Goal: Information Seeking & Learning: Learn about a topic

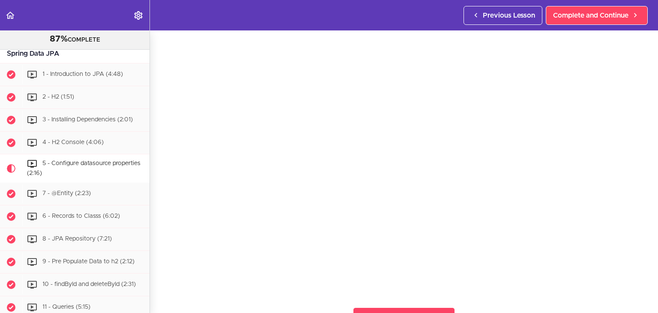
scroll to position [43, 0]
click at [98, 78] on span "1 - Introduction to JPA (4:48)" at bounding box center [82, 75] width 81 height 6
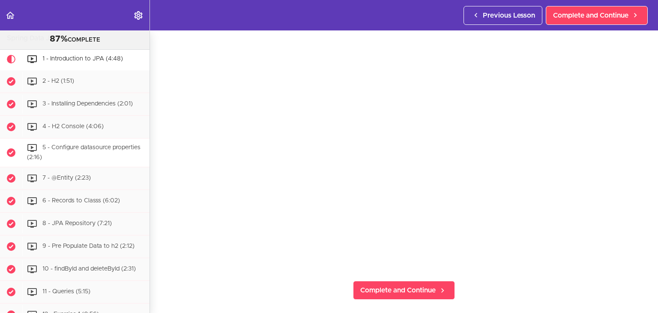
scroll to position [2395, 0]
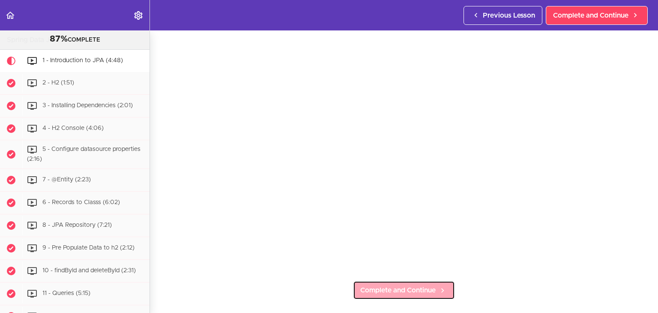
click at [369, 285] on span "Complete and Continue" at bounding box center [397, 290] width 75 height 10
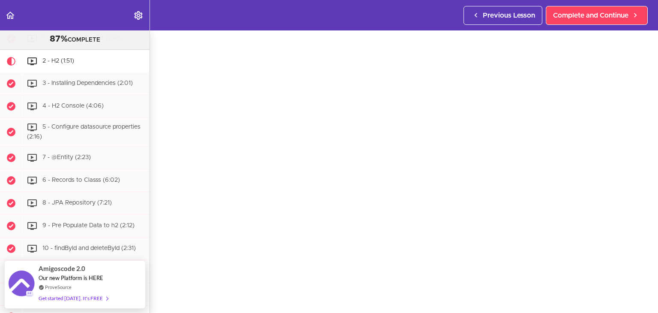
scroll to position [20, 0]
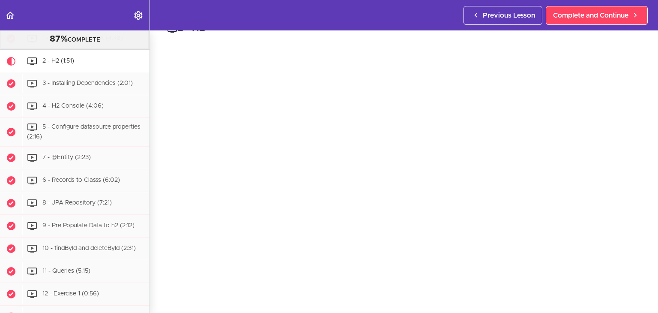
click at [75, 48] on div "1 - Introduction to JPA (4:48)" at bounding box center [85, 38] width 127 height 19
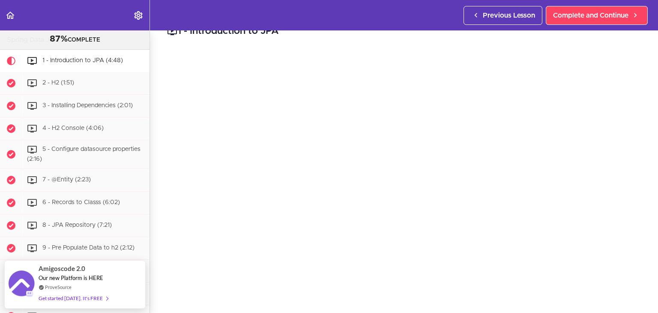
scroll to position [30, 0]
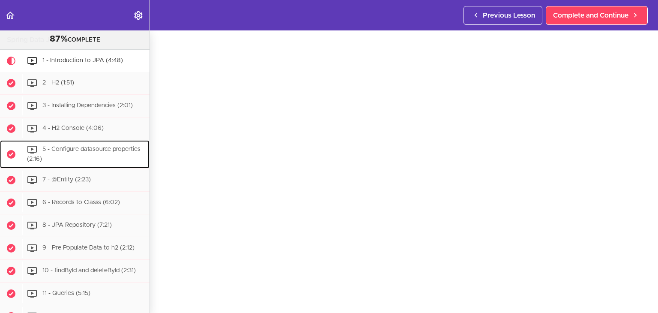
click at [102, 162] on span "5 - Configure datasource properties (2:16)" at bounding box center [84, 155] width 114 height 16
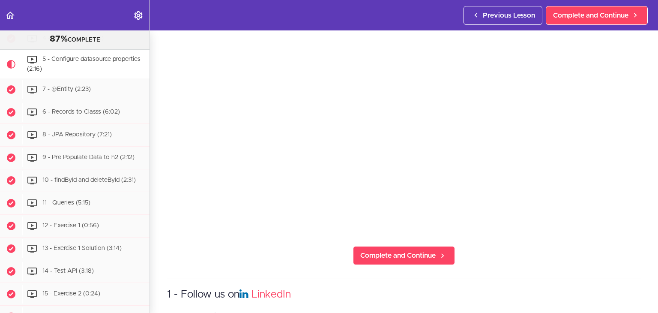
scroll to position [115, 0]
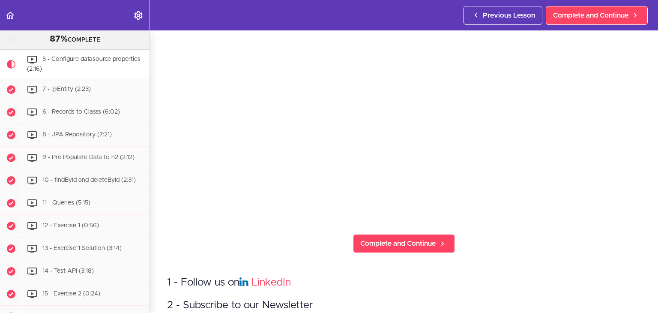
click at [406, 227] on section "Spring Boot Master Class 87% COMPLETE Intro Slides Git Repository" at bounding box center [329, 171] width 658 height 282
click at [404, 234] on link "Complete and Continue" at bounding box center [404, 243] width 102 height 19
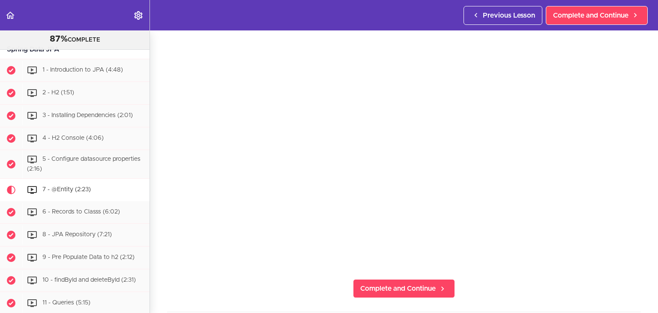
scroll to position [71, 0]
click at [438, 283] on icon at bounding box center [443, 287] width 10 height 9
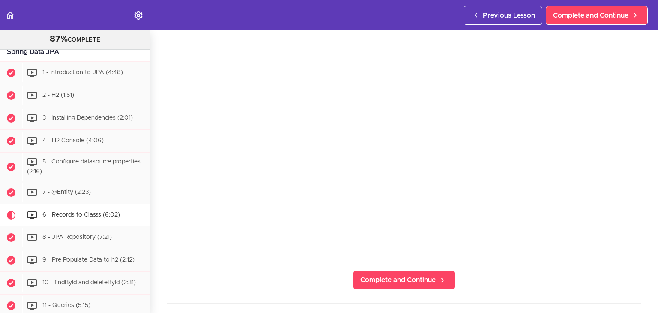
scroll to position [80, 0]
click at [412, 273] on span "Complete and Continue" at bounding box center [397, 278] width 75 height 10
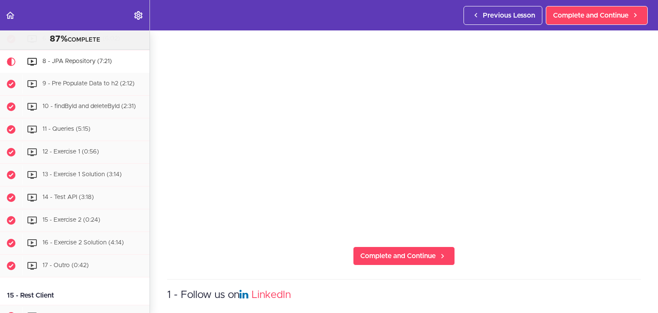
scroll to position [160, 0]
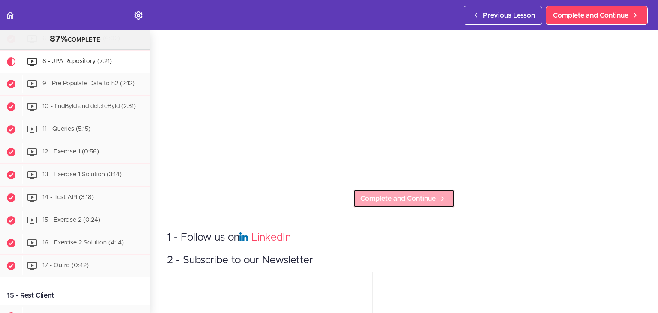
click at [367, 193] on span "Complete and Continue" at bounding box center [397, 198] width 75 height 10
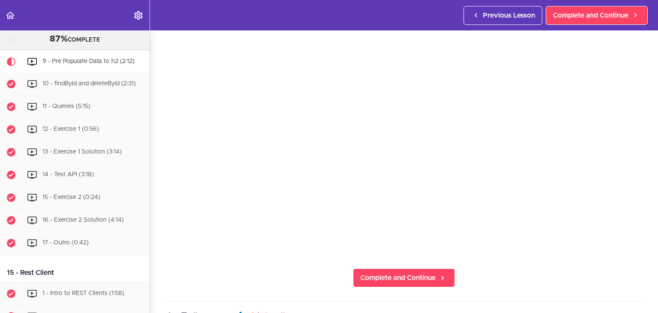
scroll to position [171, 0]
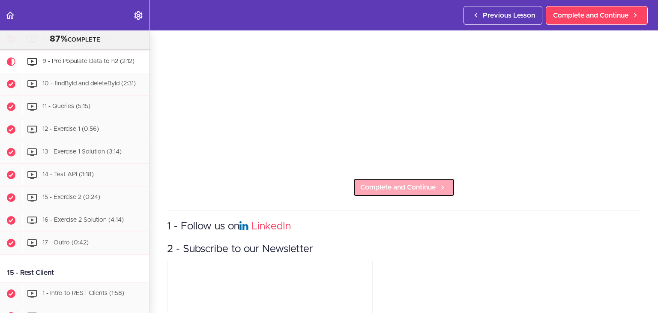
click at [385, 187] on span "Complete and Continue" at bounding box center [397, 187] width 75 height 10
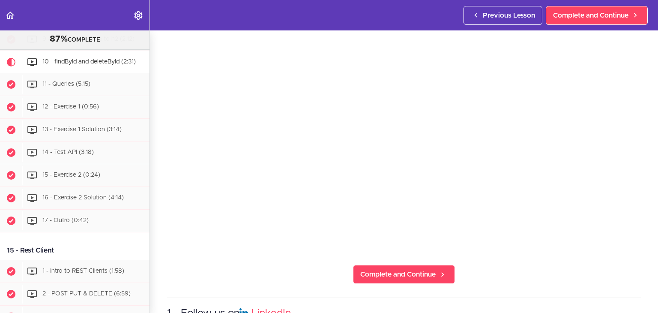
scroll to position [86, 0]
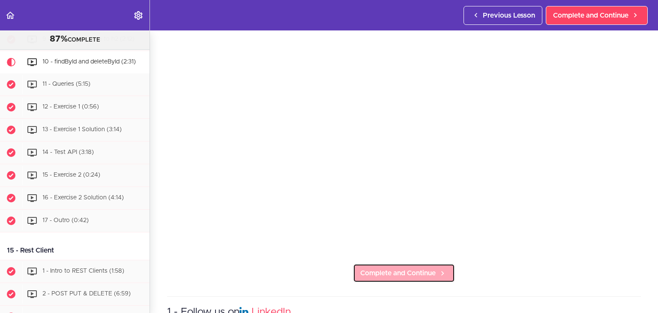
click at [399, 272] on span "Complete and Continue" at bounding box center [397, 273] width 75 height 10
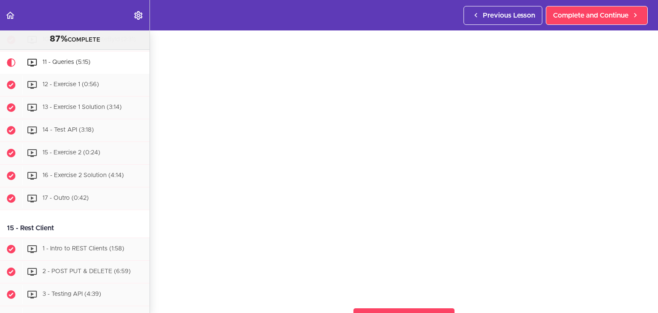
scroll to position [43, 0]
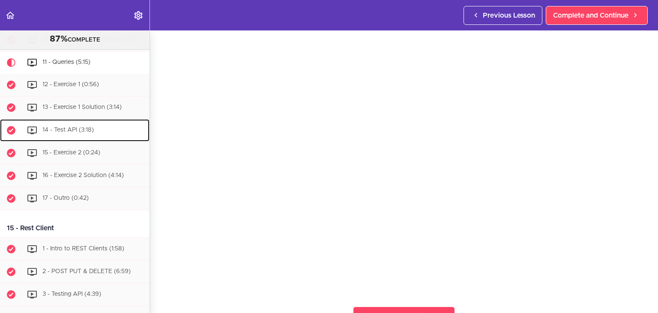
click at [84, 140] on div "14 - Test API (3:18)" at bounding box center [85, 130] width 127 height 19
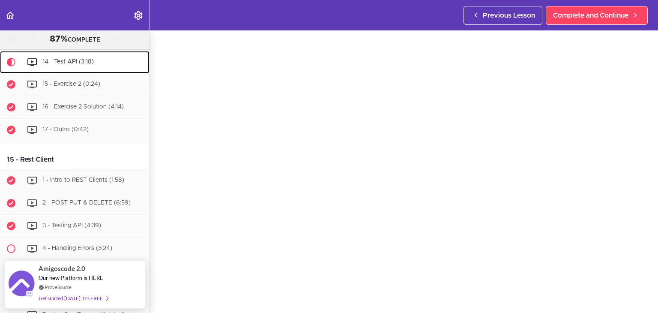
scroll to position [32, 0]
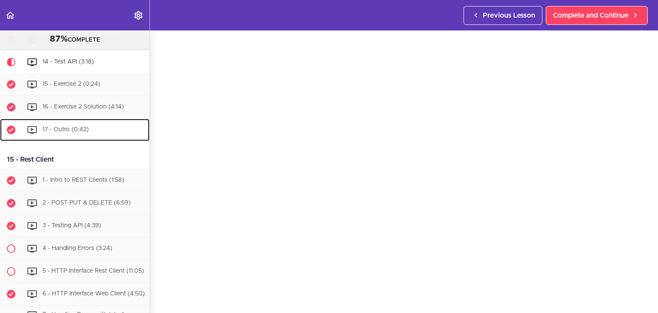
click at [94, 139] on div "17 - Outro (0:42)" at bounding box center [85, 129] width 127 height 19
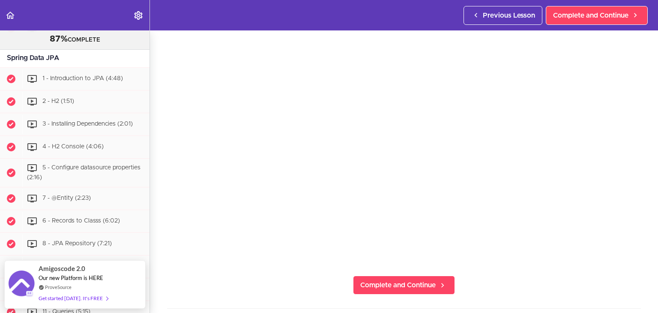
scroll to position [43, 0]
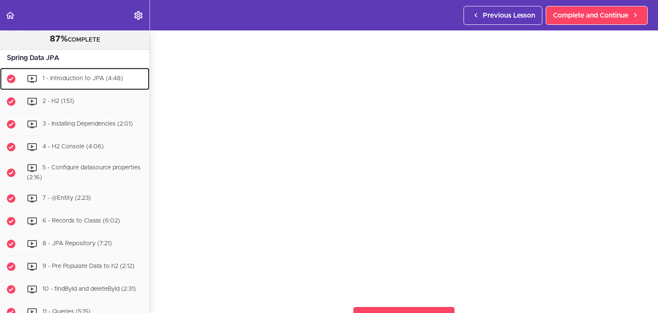
click at [70, 82] on span "1 - Introduction to JPA (4:48)" at bounding box center [82, 79] width 81 height 6
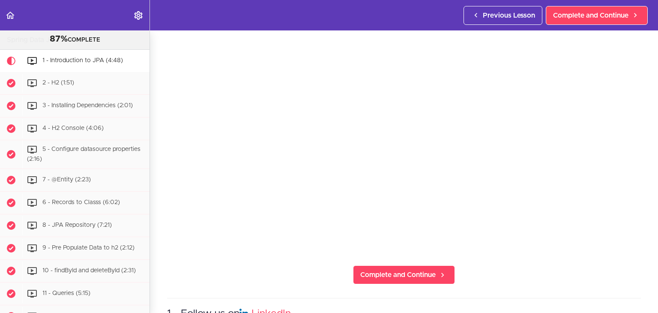
scroll to position [86, 0]
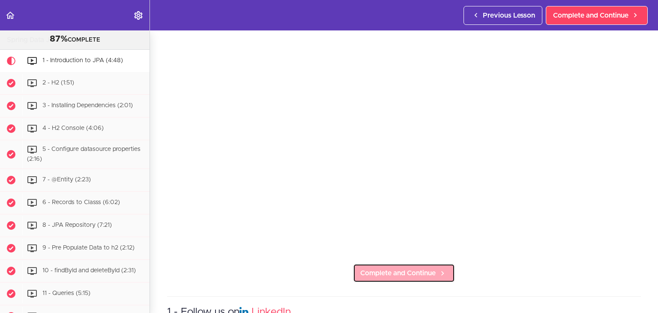
click at [400, 268] on span "Complete and Continue" at bounding box center [397, 273] width 75 height 10
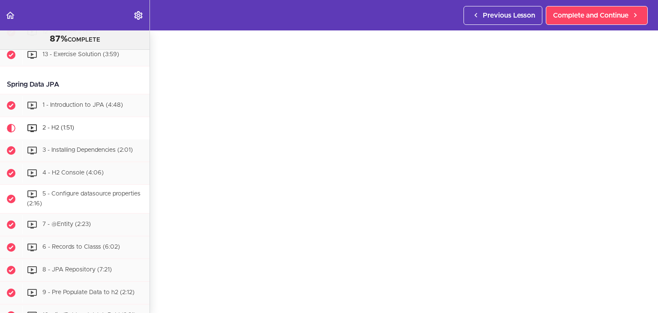
scroll to position [2331, 0]
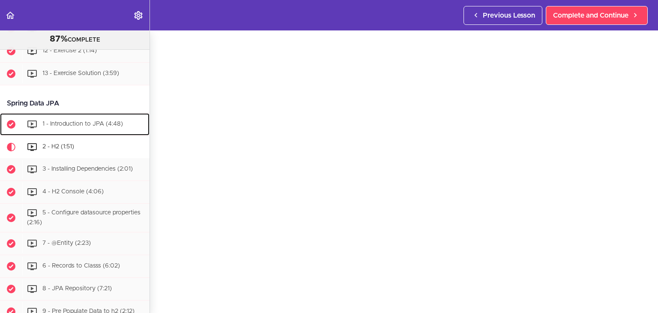
click at [65, 130] on div "1 - Introduction to JPA (4:48)" at bounding box center [85, 124] width 127 height 19
